Goal: Task Accomplishment & Management: Complete application form

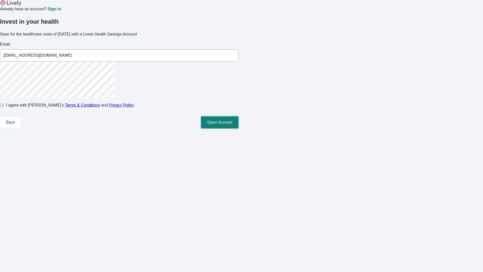
click at [238, 128] on button "Open Account" at bounding box center [219, 122] width 37 height 12
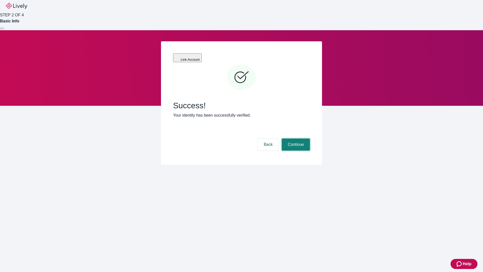
click at [295, 138] on button "Continue" at bounding box center [296, 144] width 28 height 12
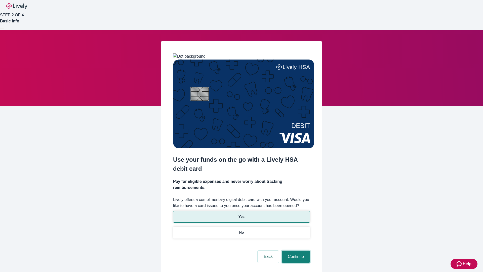
click at [295, 250] on button "Continue" at bounding box center [296, 256] width 28 height 12
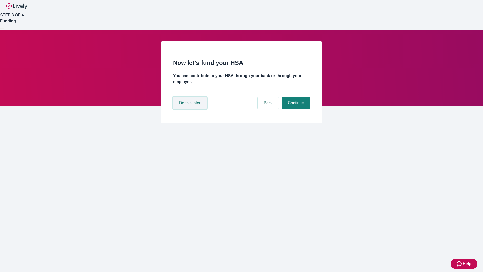
click at [190, 109] on button "Do this later" at bounding box center [189, 103] width 33 height 12
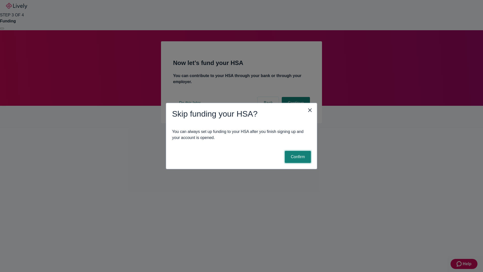
click at [297, 157] on button "Confirm" at bounding box center [298, 157] width 26 height 12
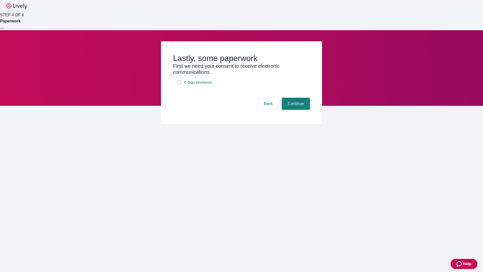
click at [179, 84] on input "E-Sign Disclosure" at bounding box center [179, 82] width 4 height 4
checkbox input "true"
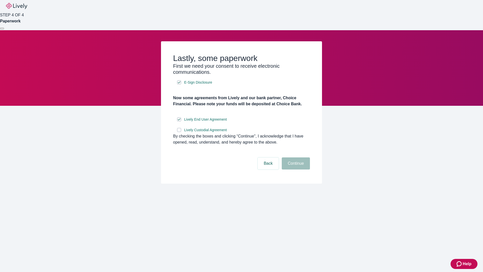
click at [179, 132] on input "Lively Custodial Agreement" at bounding box center [179, 130] width 4 height 4
checkbox input "true"
click at [295, 169] on button "Continue" at bounding box center [296, 163] width 28 height 12
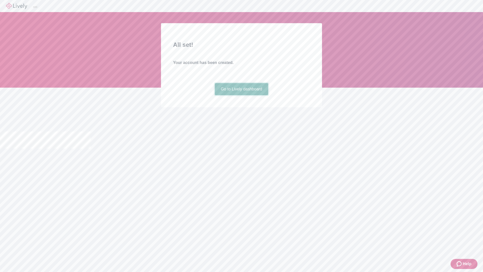
click at [241, 95] on link "Go to Lively dashboard" at bounding box center [242, 89] width 54 height 12
